Goal: Entertainment & Leisure: Browse casually

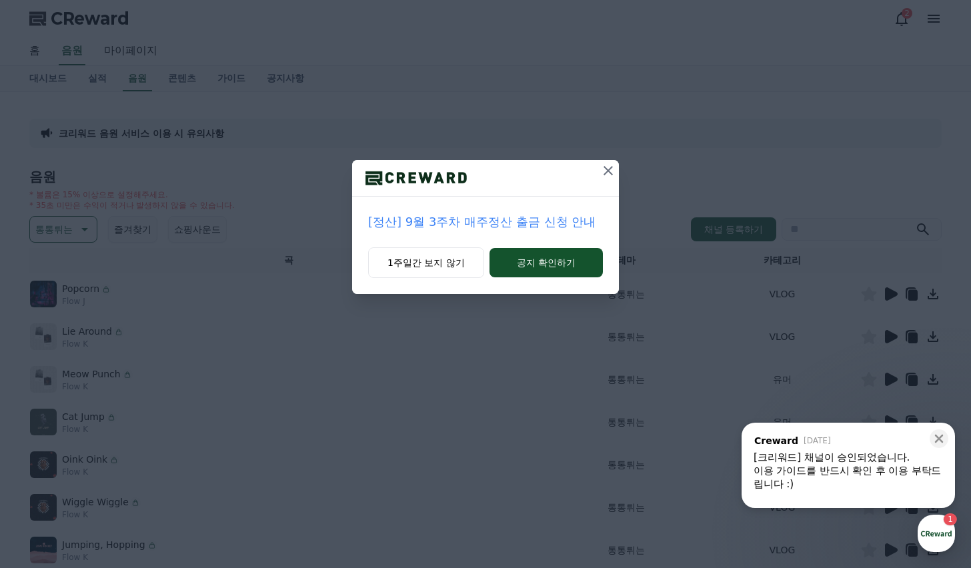
click at [602, 176] on icon at bounding box center [608, 171] width 16 height 16
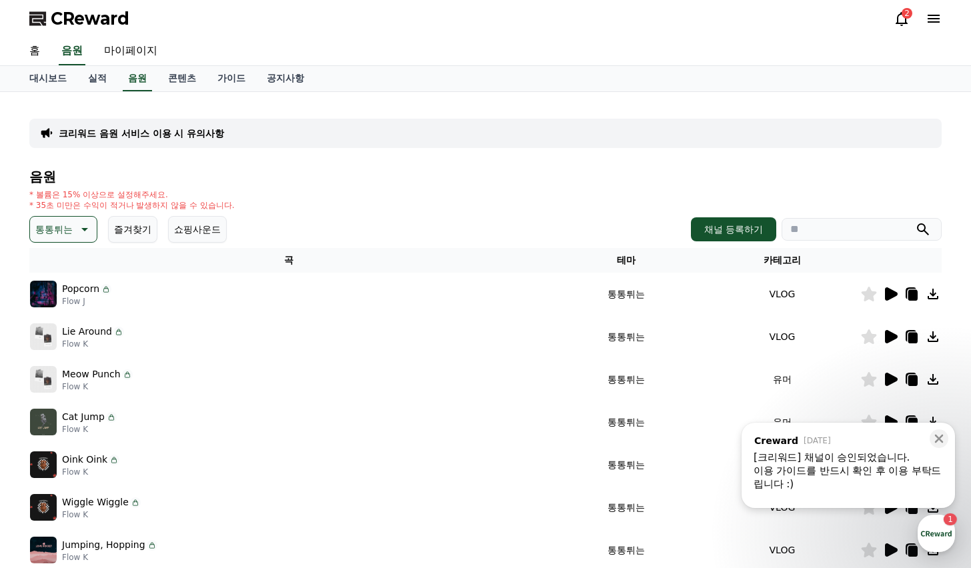
click at [877, 475] on div "이용 가이드를 반드시 확인 후 이용 부탁드립니다 :)" at bounding box center [848, 477] width 189 height 27
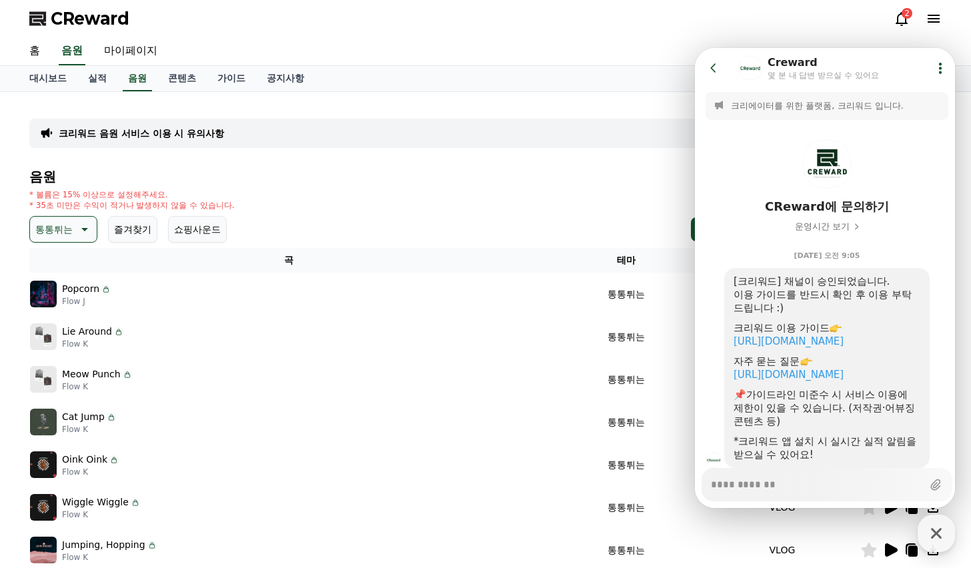
scroll to position [41, 0]
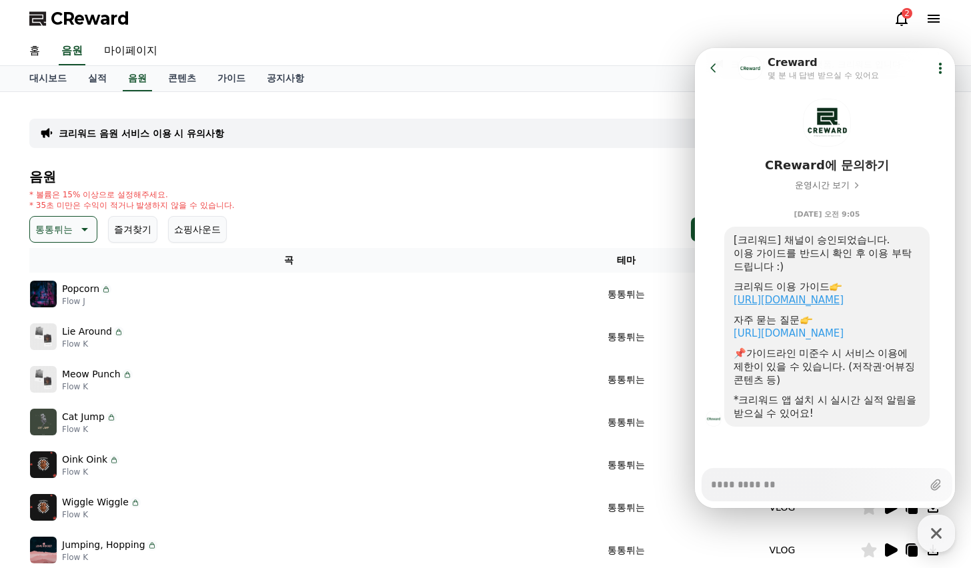
click at [825, 300] on link "https://creward.net/music/guide/android" at bounding box center [789, 300] width 110 height 12
type textarea "*"
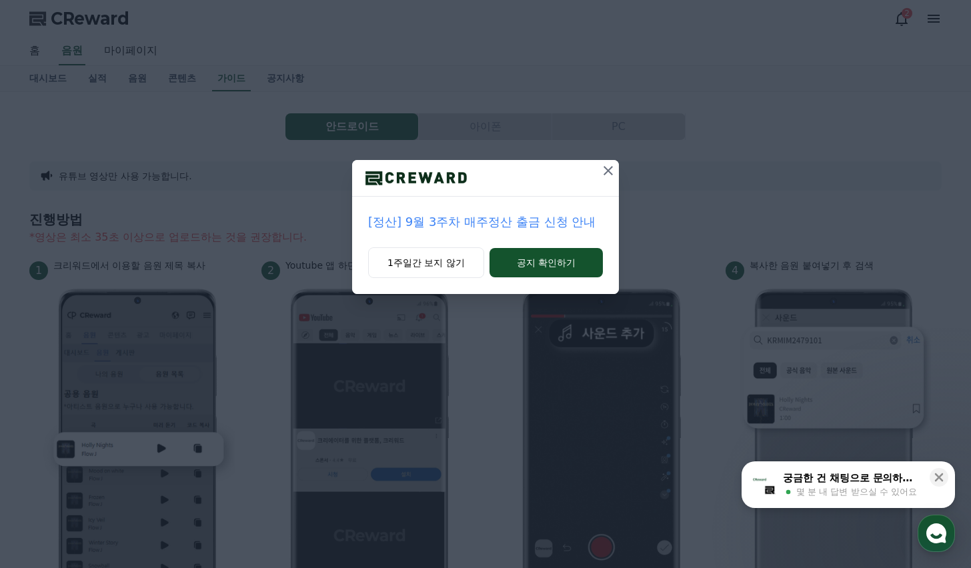
click at [602, 181] on div at bounding box center [608, 178] width 21 height 36
click at [612, 179] on button at bounding box center [608, 170] width 21 height 21
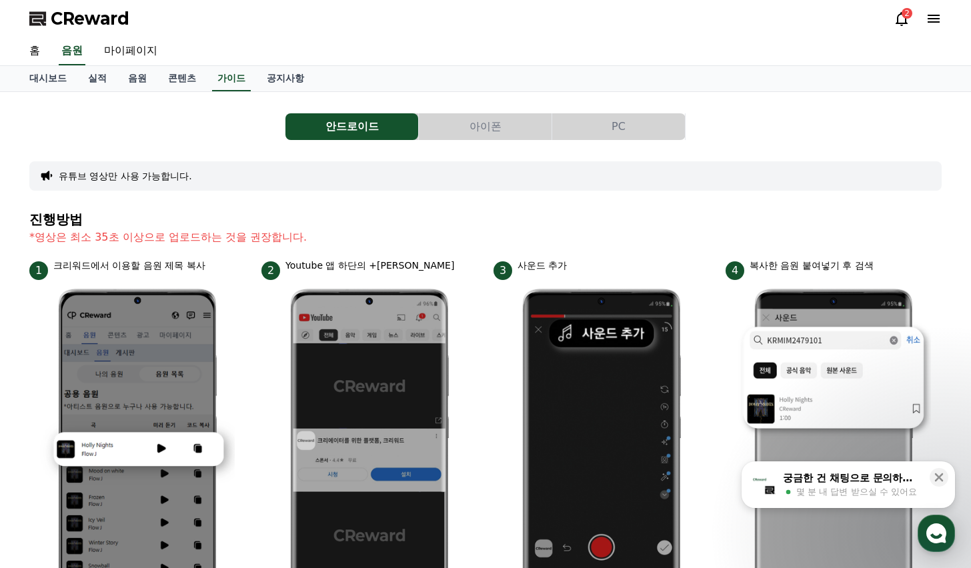
click at [600, 135] on button "PC" at bounding box center [618, 126] width 133 height 27
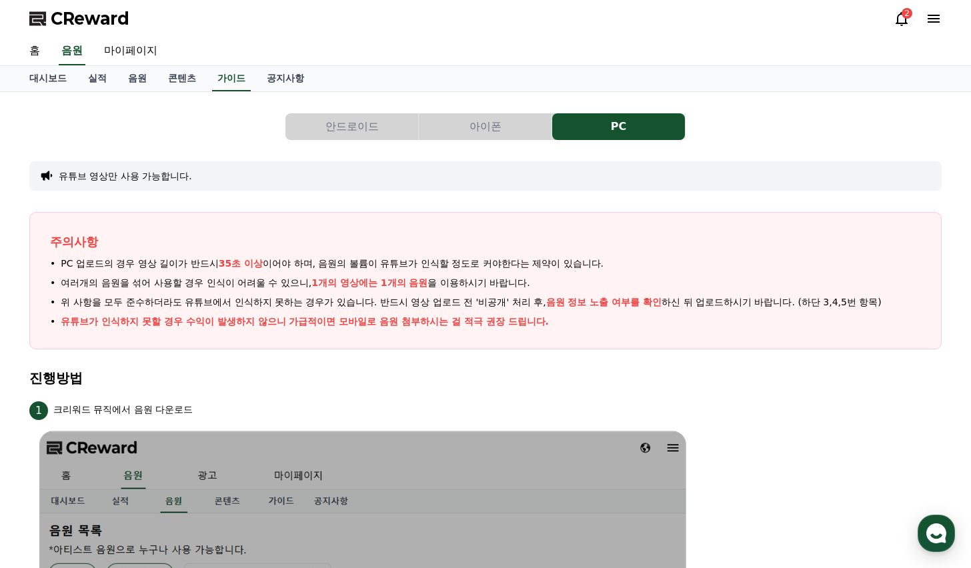
click at [101, 16] on span "CReward" at bounding box center [90, 18] width 79 height 21
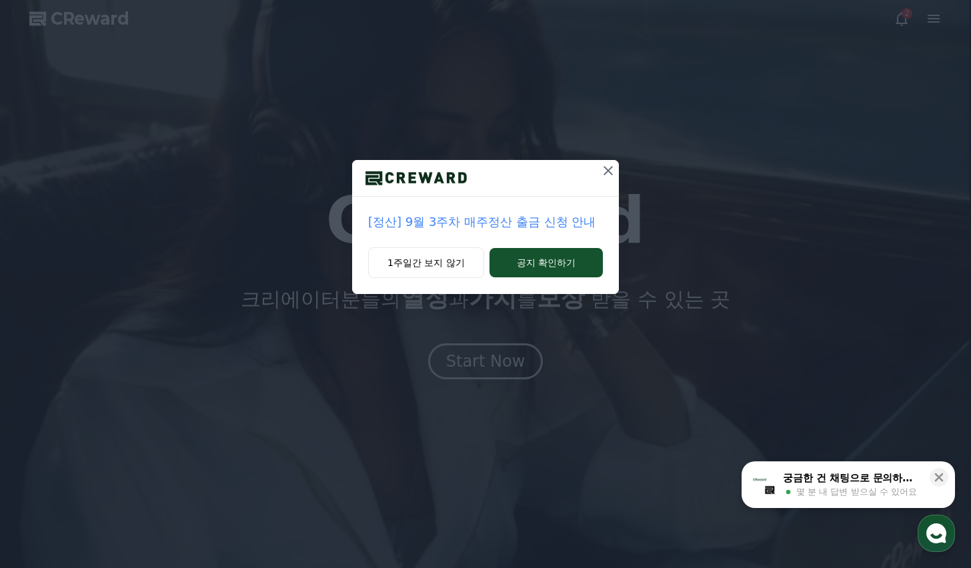
drag, startPoint x: 444, startPoint y: 268, endPoint x: 446, endPoint y: 280, distance: 12.1
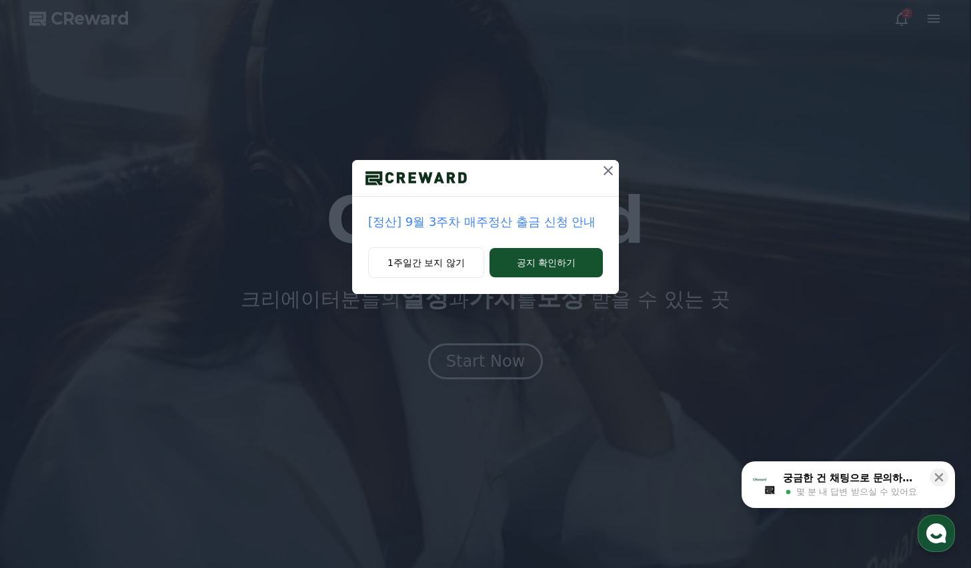
click at [444, 268] on button "1주일간 보지 않기" at bounding box center [426, 263] width 116 height 31
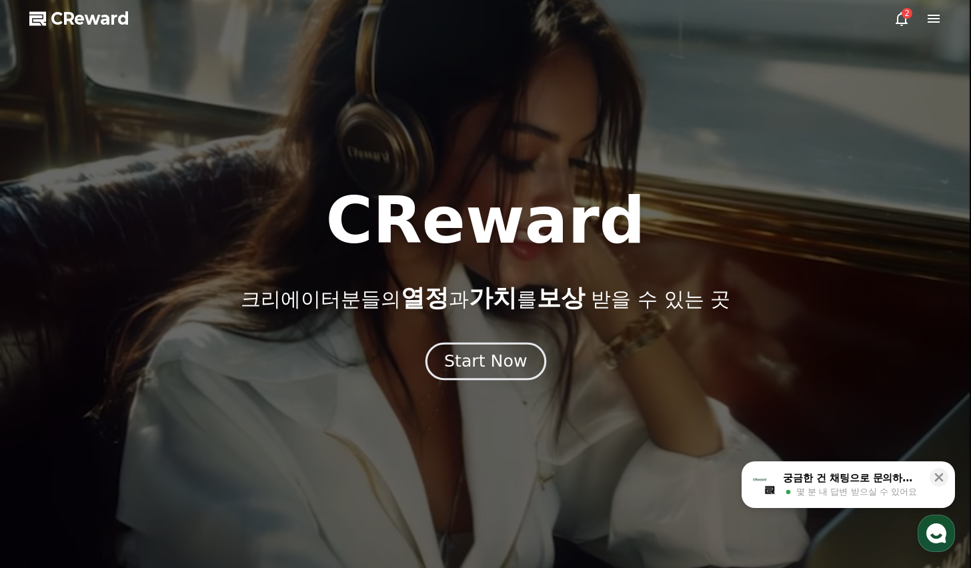
click at [474, 375] on button "Start Now" at bounding box center [485, 362] width 121 height 38
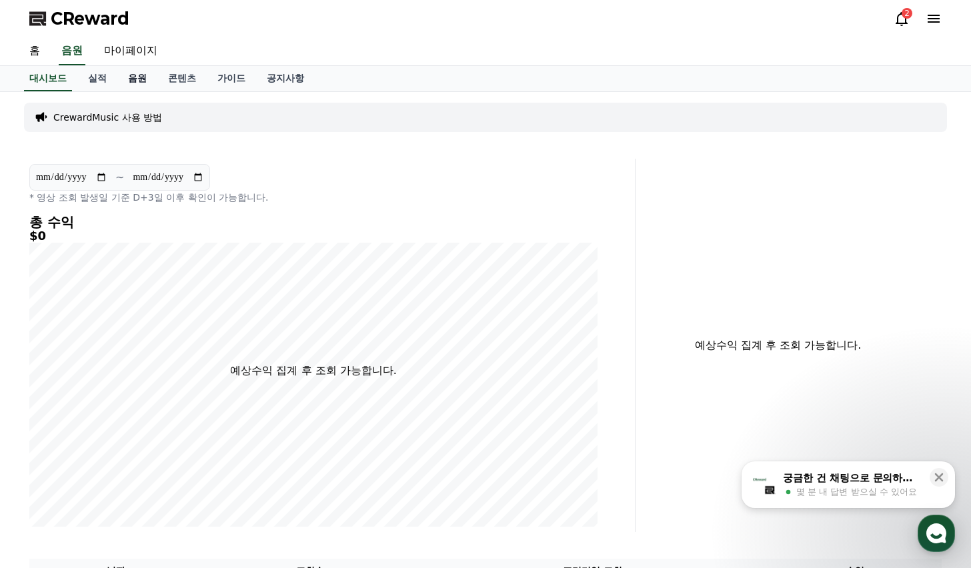
click at [129, 83] on link "음원" at bounding box center [137, 78] width 40 height 25
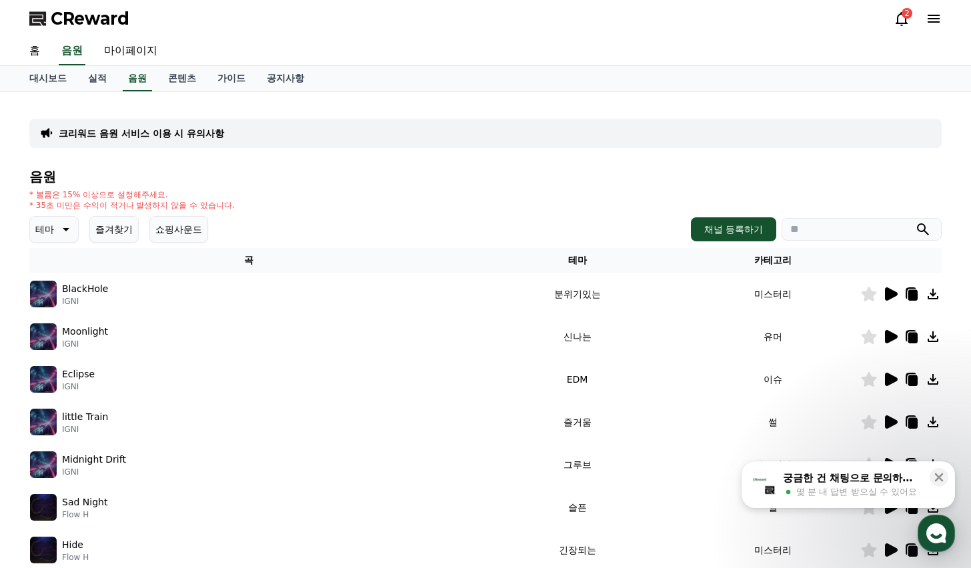
click at [561, 261] on th "테마" at bounding box center [577, 260] width 217 height 25
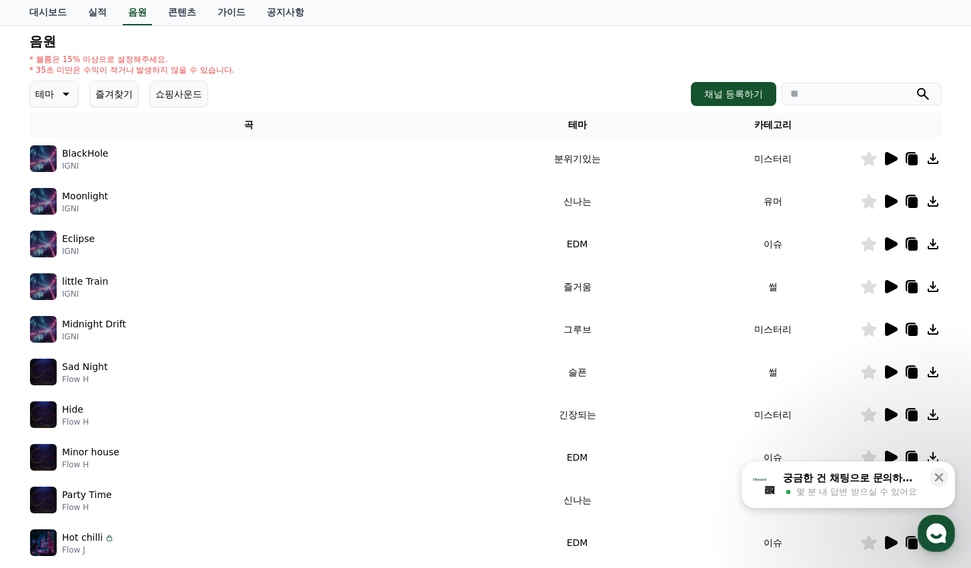
scroll to position [133, 0]
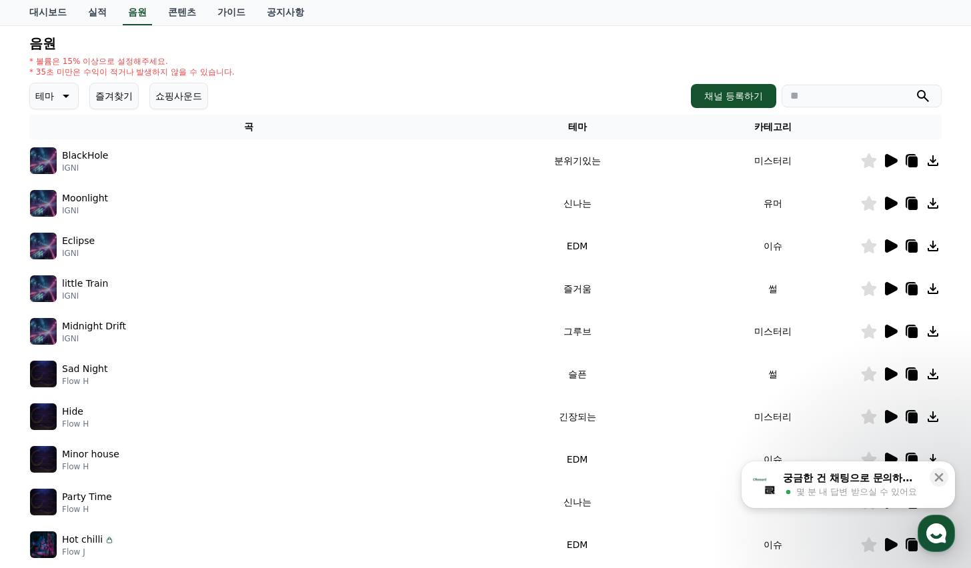
click at [53, 97] on p "테마" at bounding box center [44, 96] width 19 height 19
click at [60, 147] on button "귀여운" at bounding box center [50, 136] width 39 height 29
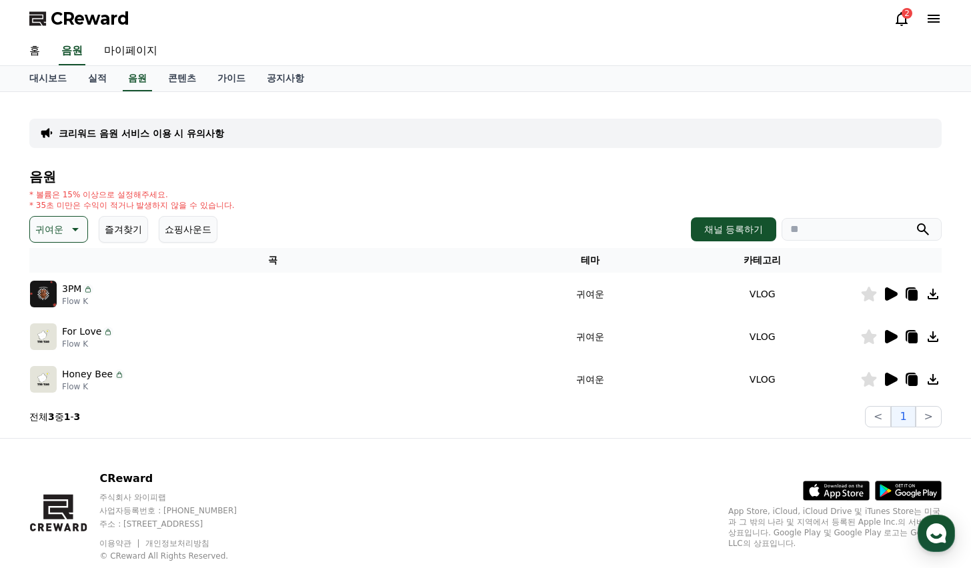
click at [887, 381] on icon at bounding box center [891, 379] width 13 height 13
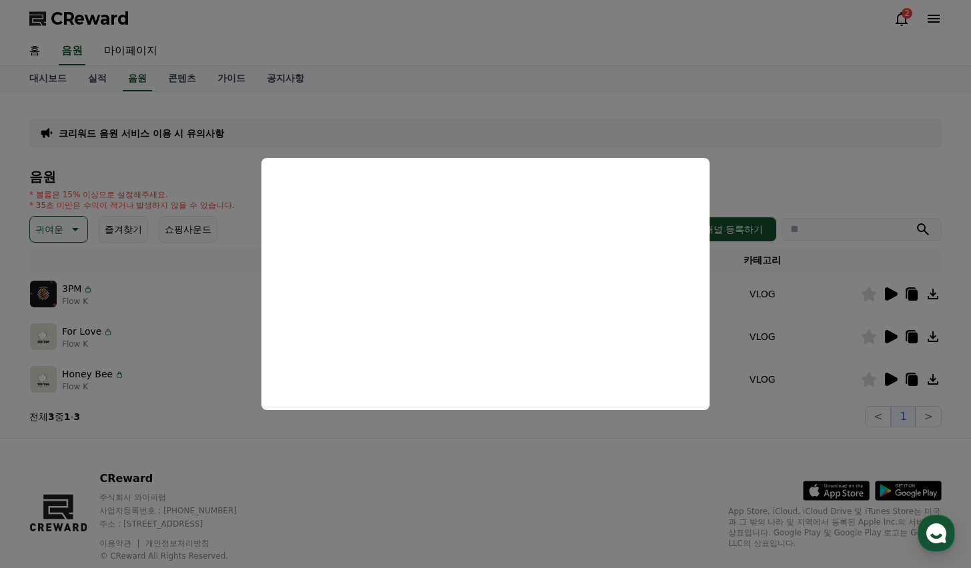
click at [785, 441] on button "close modal" at bounding box center [485, 284] width 971 height 568
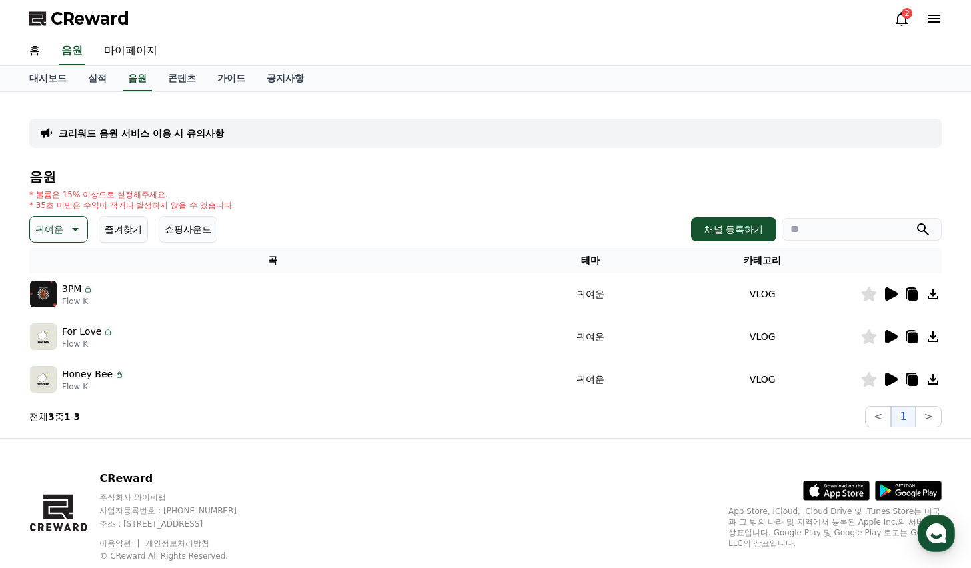
click at [899, 338] on div at bounding box center [901, 337] width 80 height 16
click at [893, 341] on icon at bounding box center [891, 336] width 13 height 13
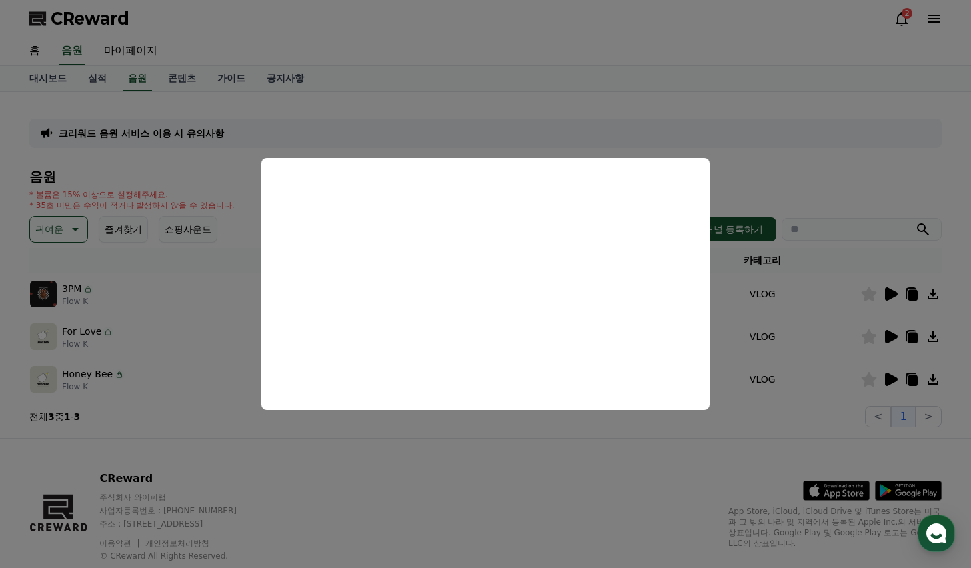
click at [767, 415] on button "close modal" at bounding box center [485, 284] width 971 height 568
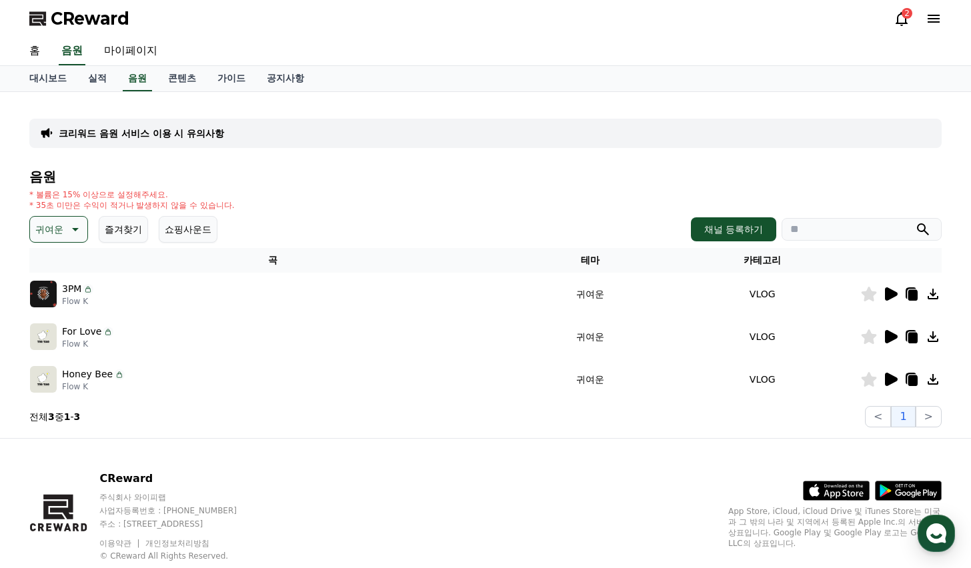
click at [886, 297] on icon at bounding box center [891, 294] width 16 height 16
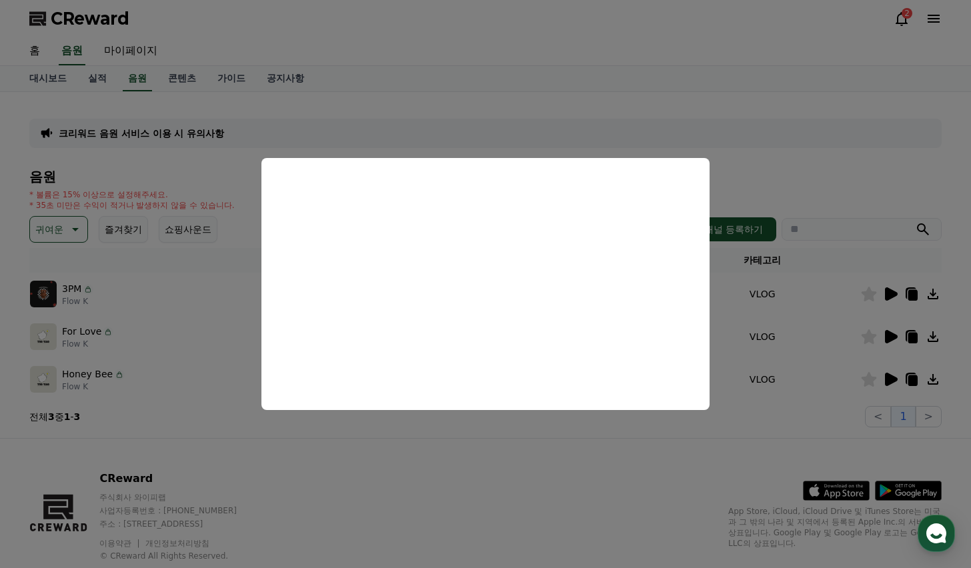
click at [758, 433] on button "close modal" at bounding box center [485, 284] width 971 height 568
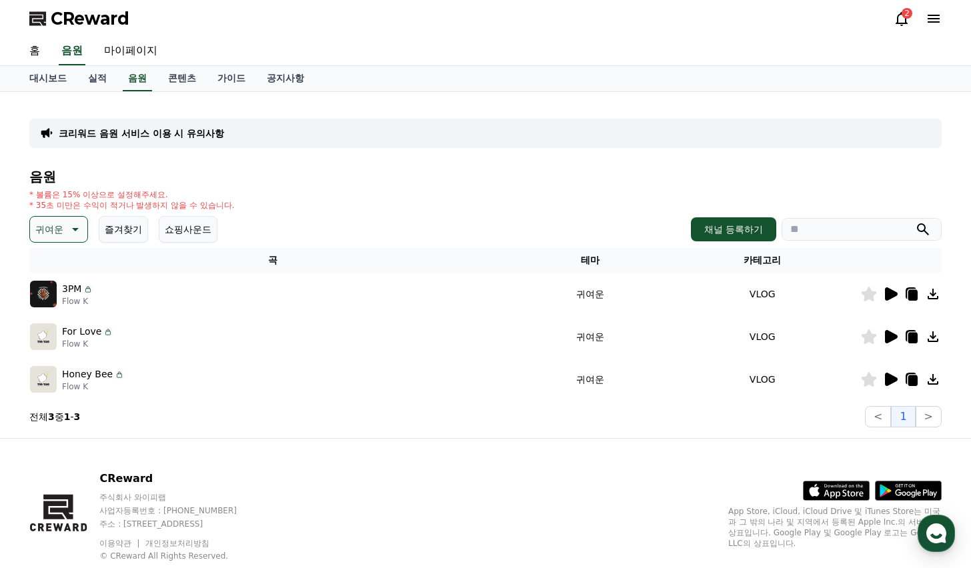
click at [934, 293] on icon at bounding box center [933, 294] width 11 height 11
click at [890, 376] on icon at bounding box center [891, 379] width 13 height 13
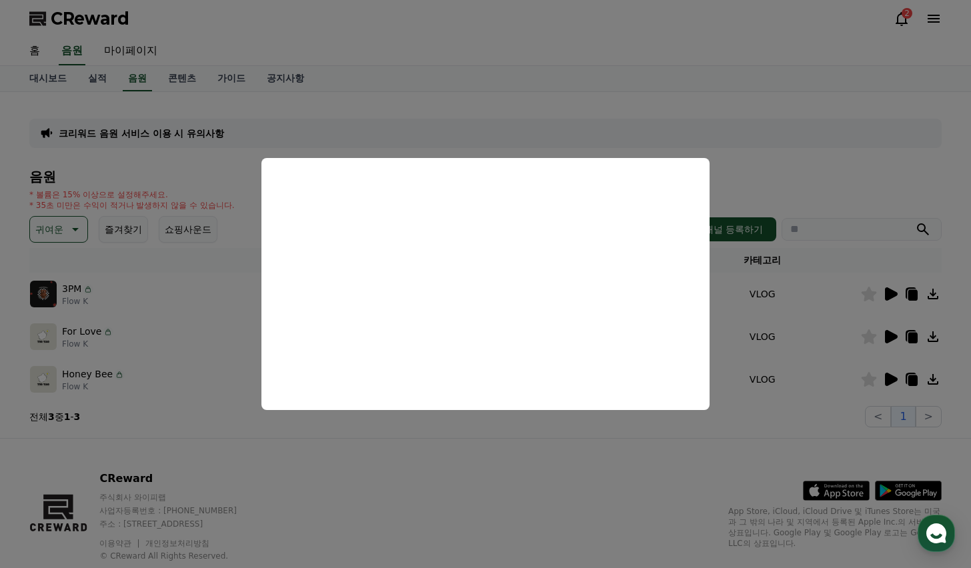
drag, startPoint x: 815, startPoint y: 129, endPoint x: 828, endPoint y: 147, distance: 21.5
click at [816, 129] on button "close modal" at bounding box center [485, 284] width 971 height 568
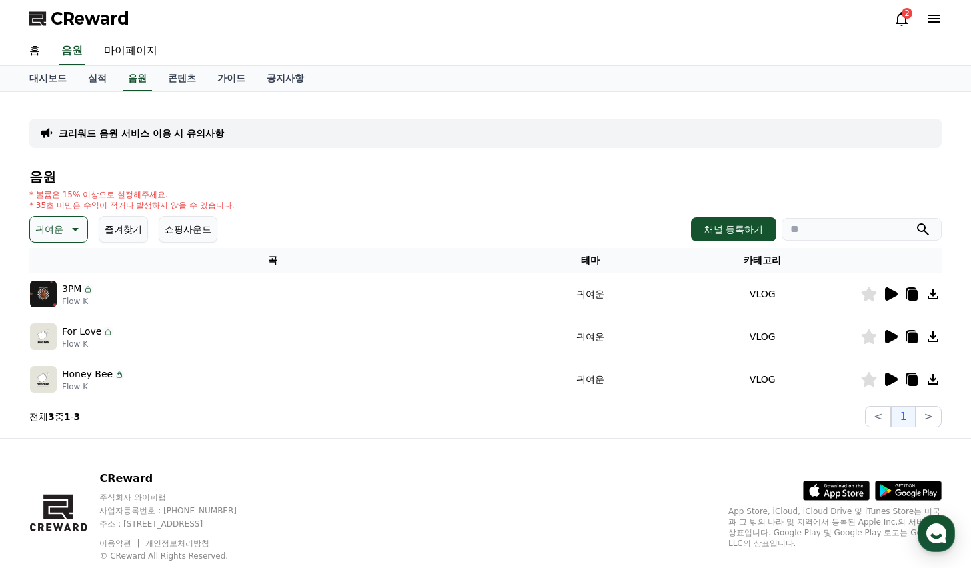
click at [937, 385] on icon at bounding box center [933, 379] width 11 height 11
